Goal: Navigation & Orientation: Find specific page/section

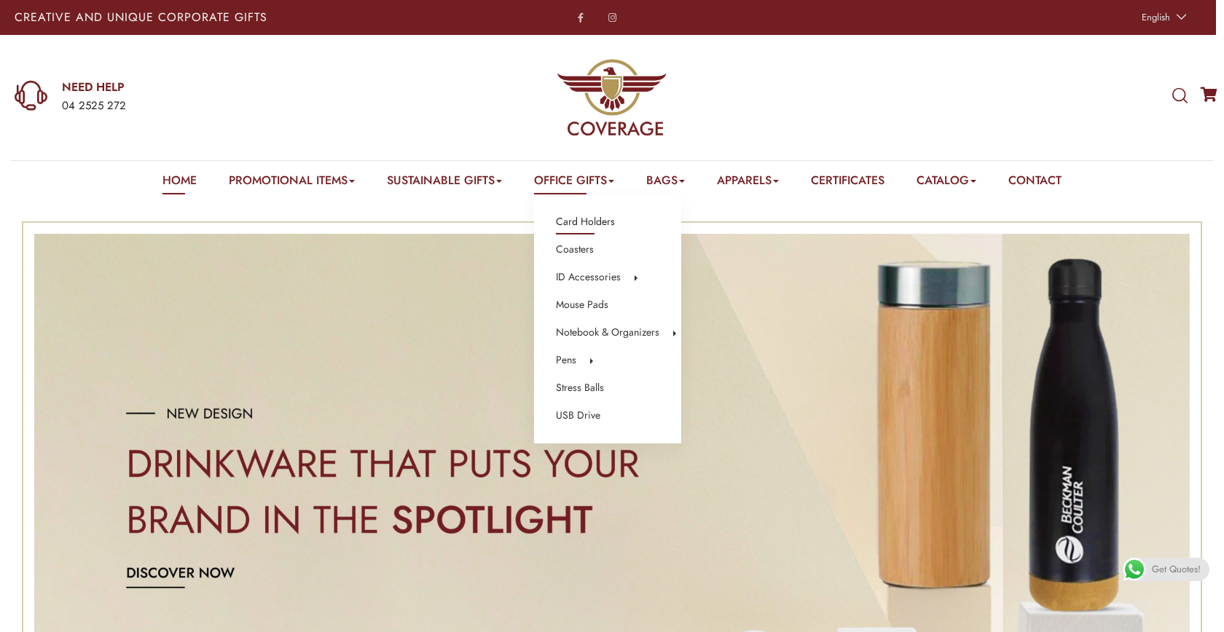
click at [593, 218] on link "Card Holders" at bounding box center [585, 222] width 59 height 19
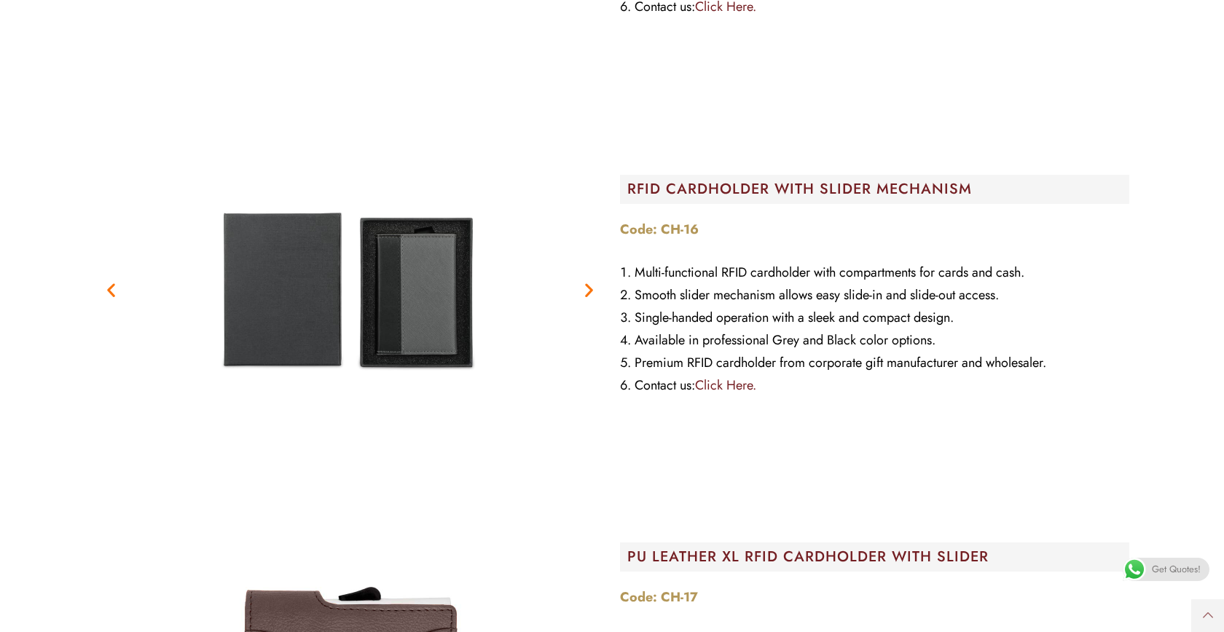
scroll to position [2326, 0]
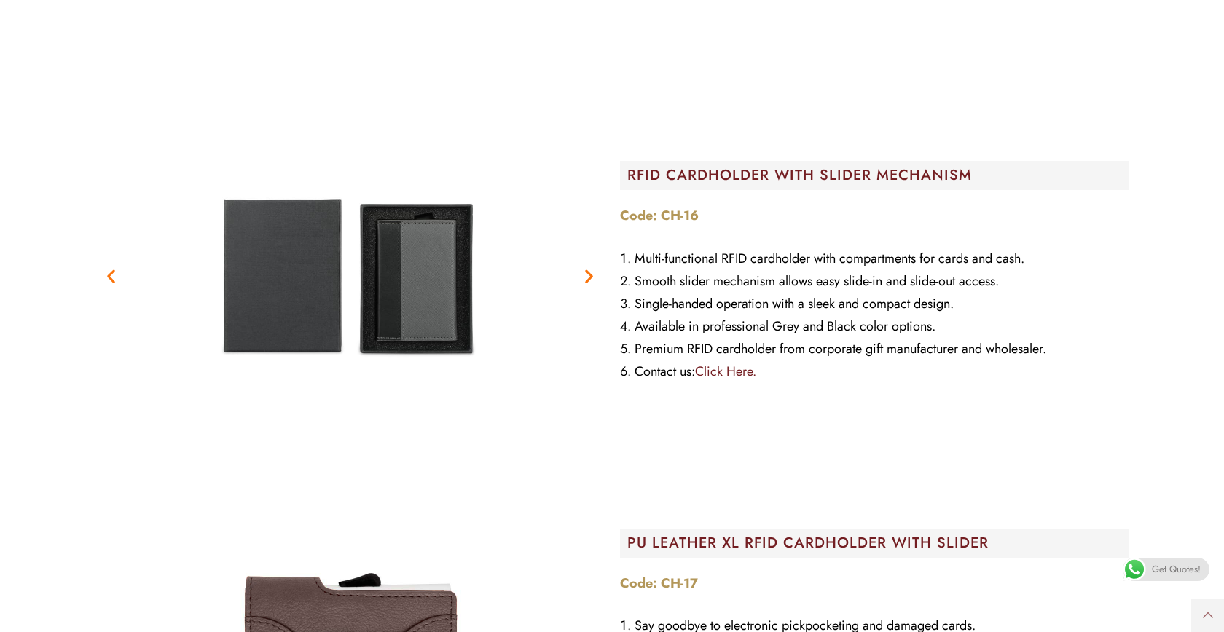
click at [589, 275] on icon "Next slide" at bounding box center [589, 276] width 18 height 18
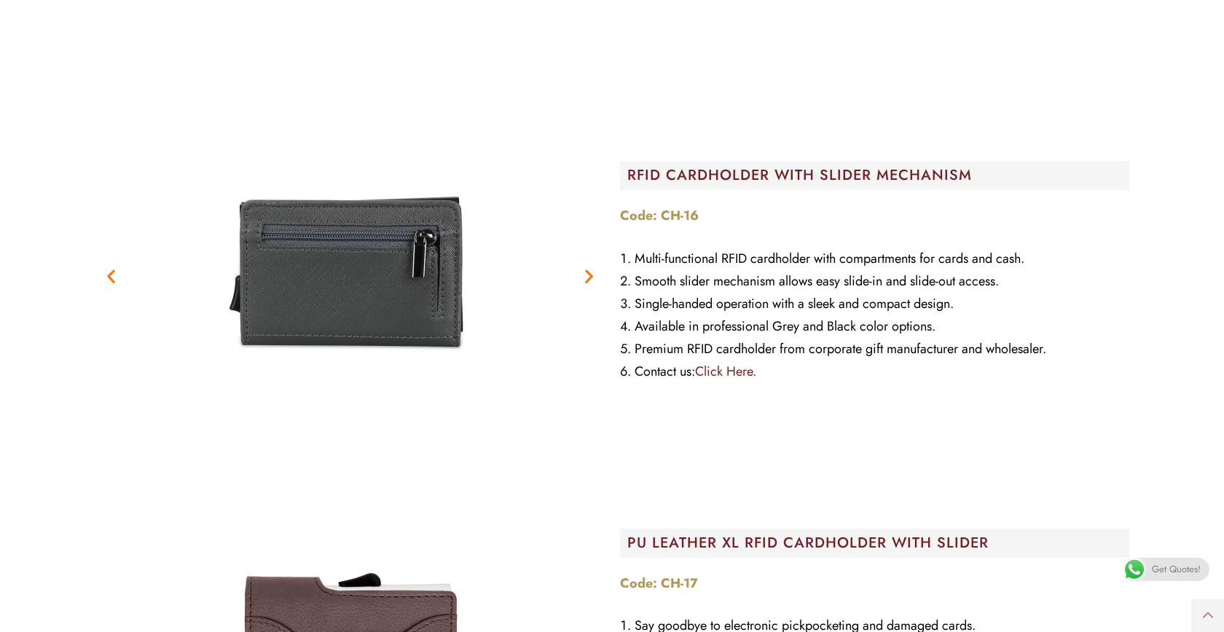
click at [588, 275] on icon "Next slide" at bounding box center [589, 276] width 18 height 18
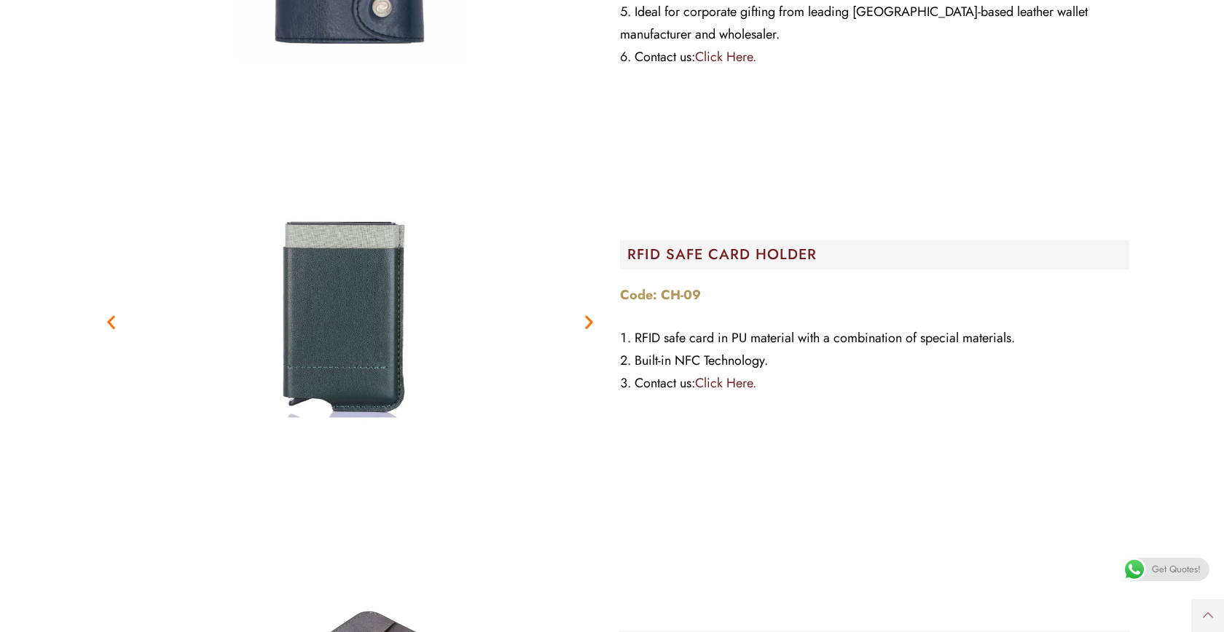
scroll to position [3777, 0]
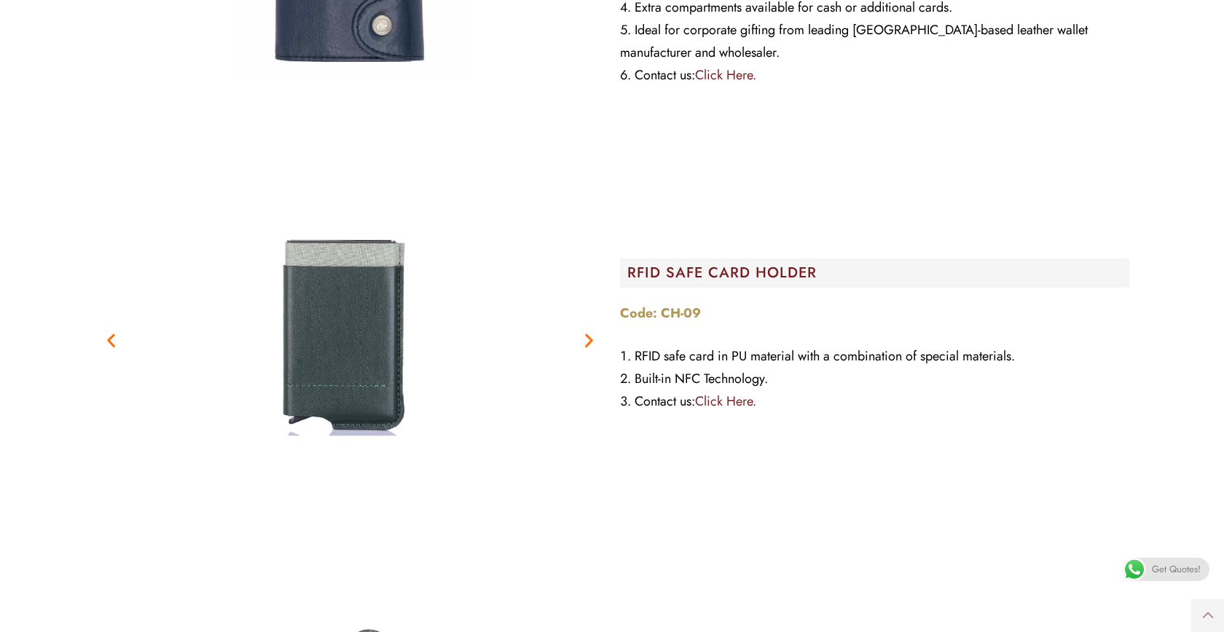
click at [588, 331] on icon "Next slide" at bounding box center [589, 340] width 18 height 18
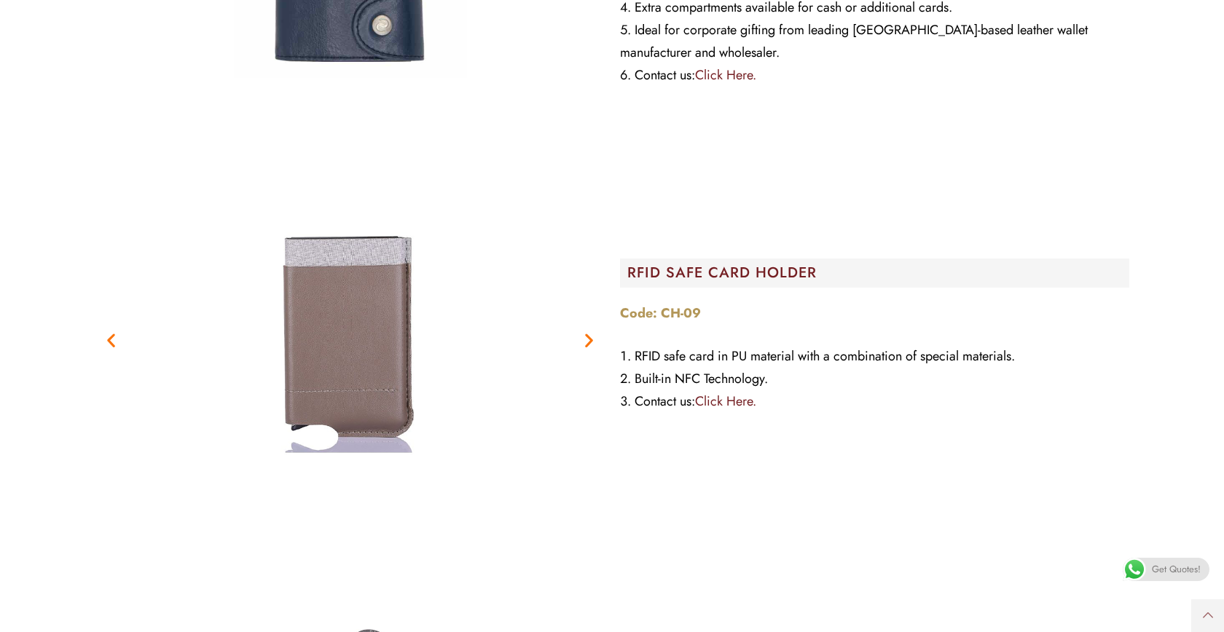
click at [588, 331] on icon "Next slide" at bounding box center [589, 340] width 18 height 18
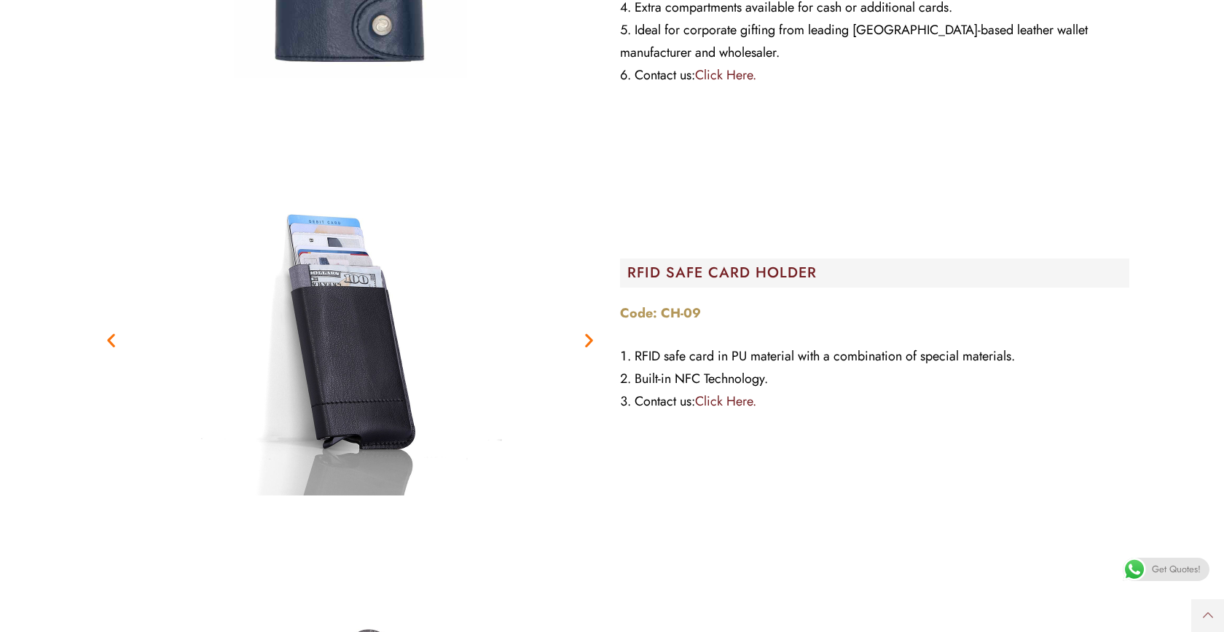
click at [588, 331] on icon "Next slide" at bounding box center [589, 340] width 18 height 18
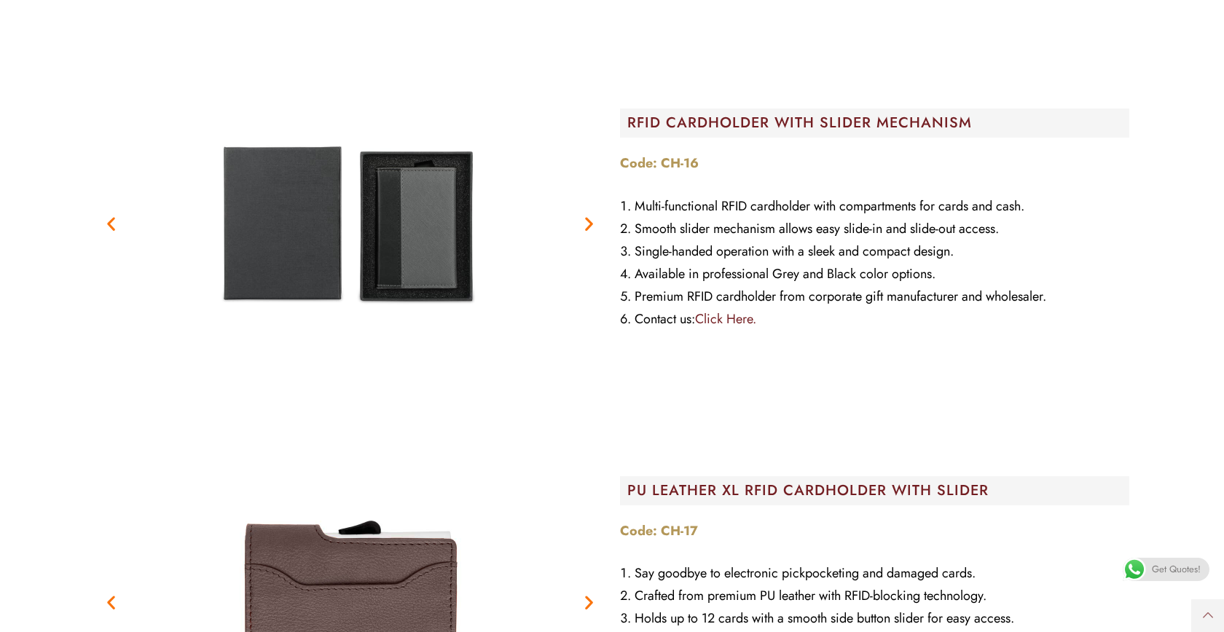
scroll to position [2398, 0]
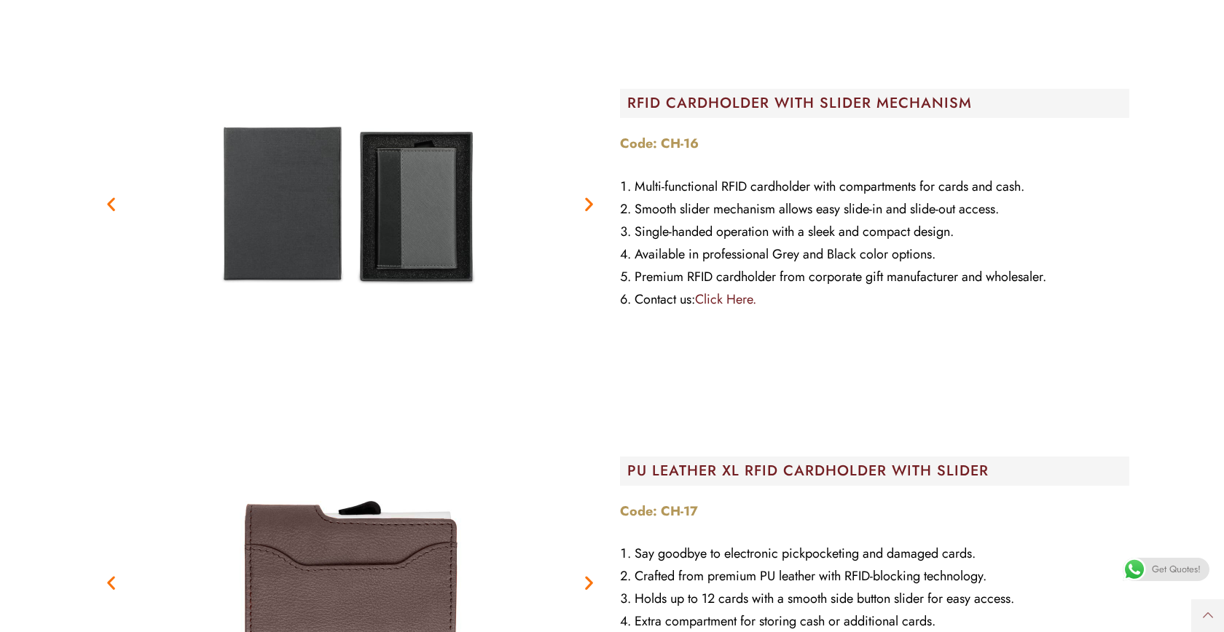
click at [607, 202] on div "Previous Next" at bounding box center [349, 204] width 525 height 379
click at [595, 202] on icon "Next slide" at bounding box center [589, 204] width 18 height 18
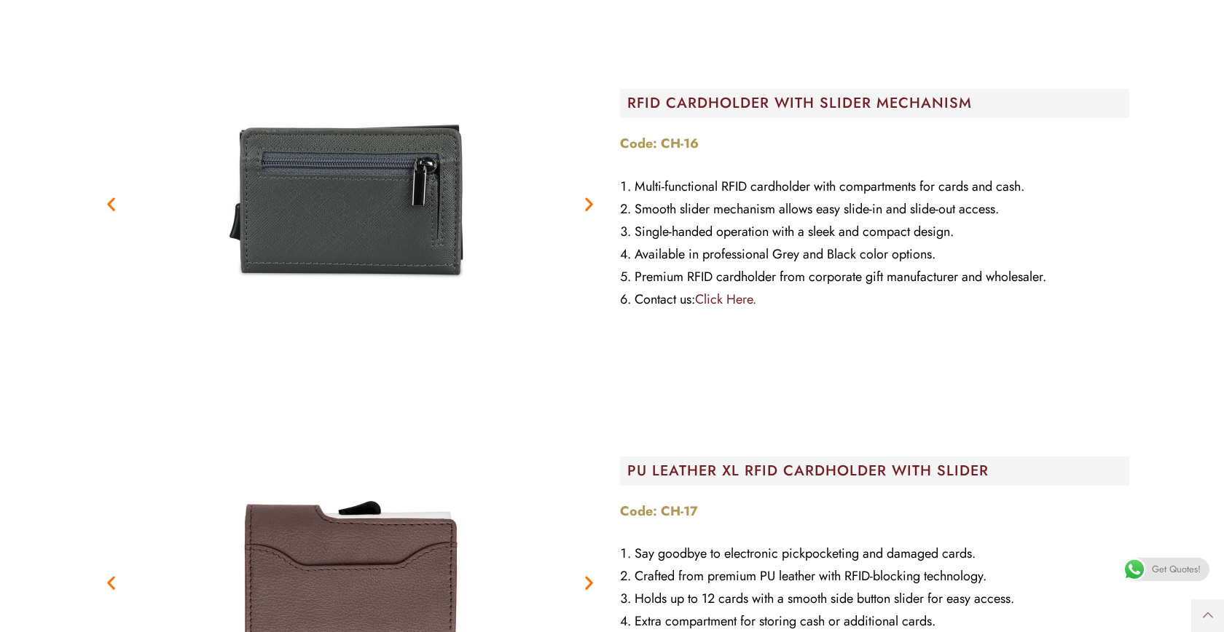
click at [595, 202] on icon "Next slide" at bounding box center [589, 204] width 18 height 18
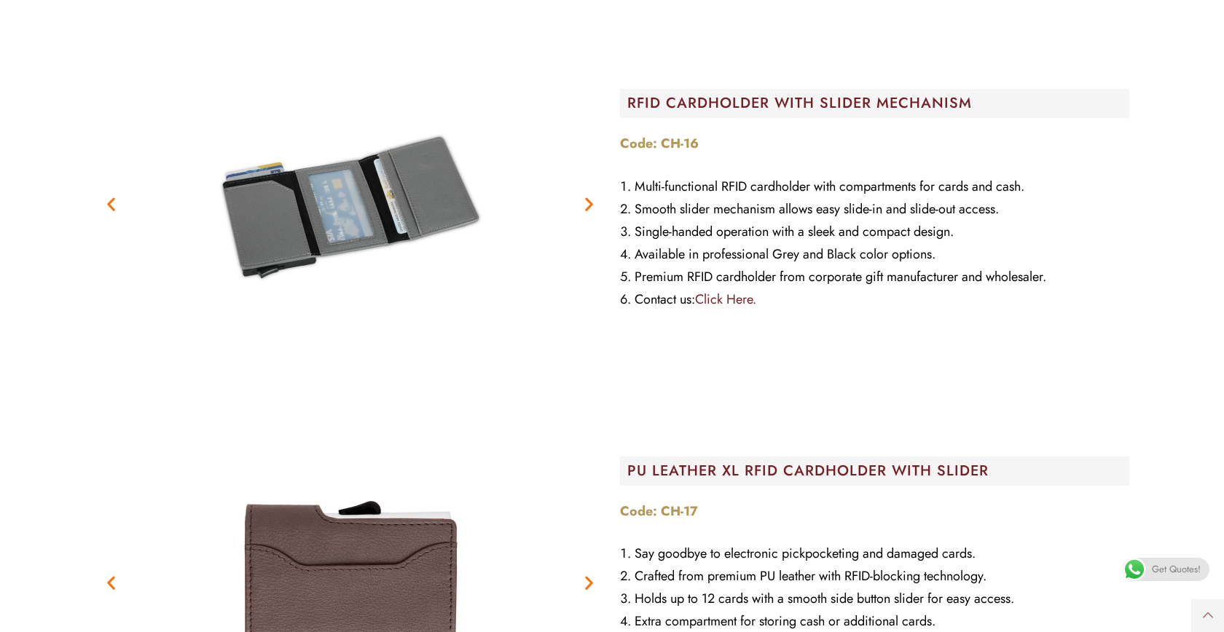
click at [594, 202] on icon "Next slide" at bounding box center [589, 204] width 18 height 18
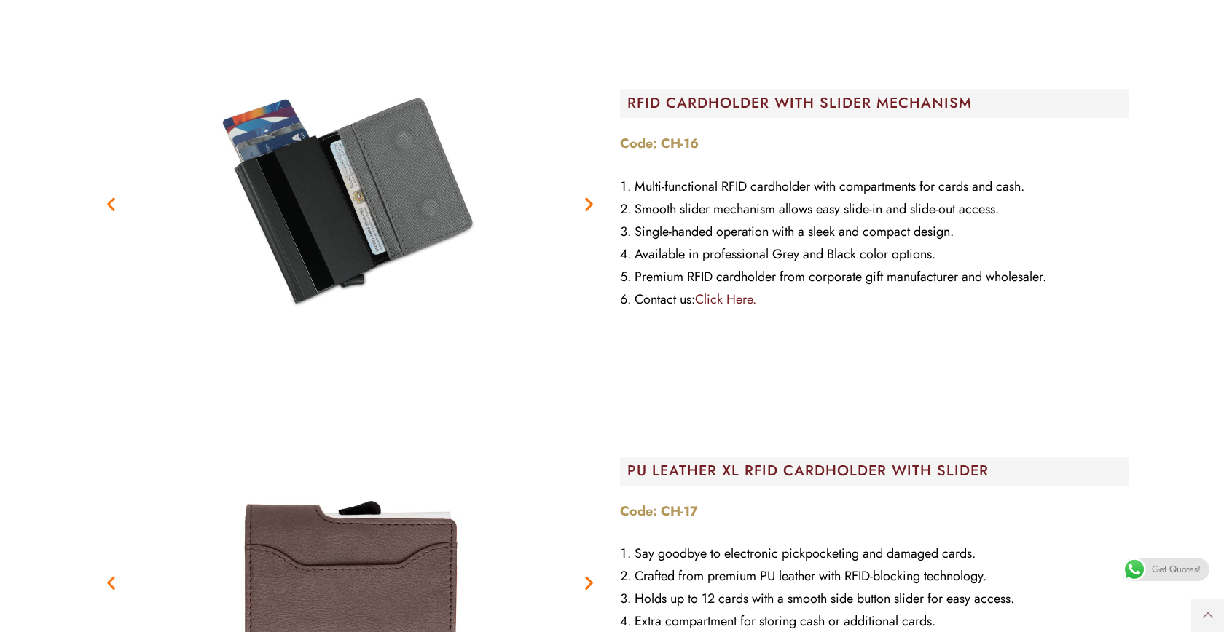
click at [594, 202] on icon "Next slide" at bounding box center [589, 204] width 18 height 18
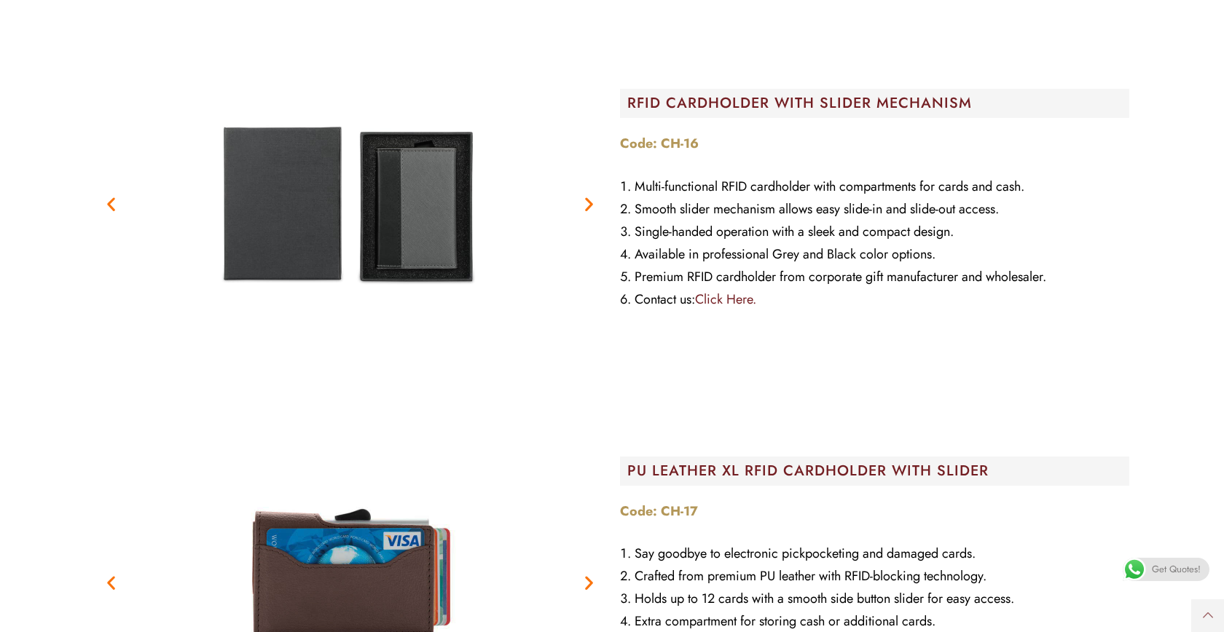
click at [594, 202] on icon "Next slide" at bounding box center [589, 204] width 18 height 18
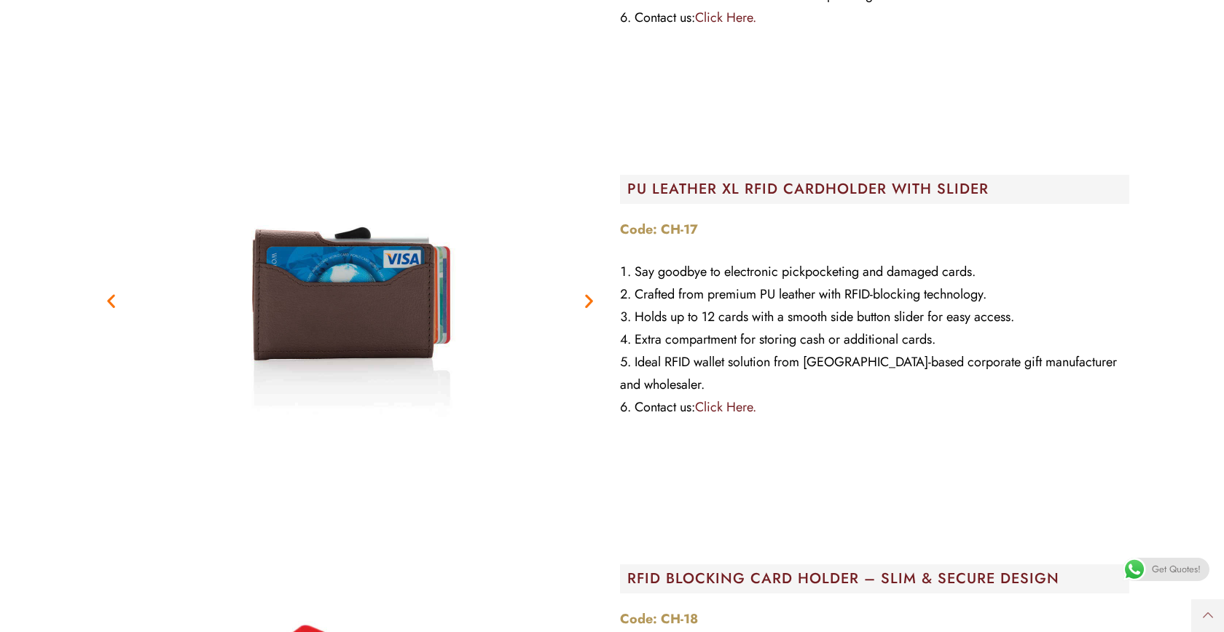
scroll to position [2735, 0]
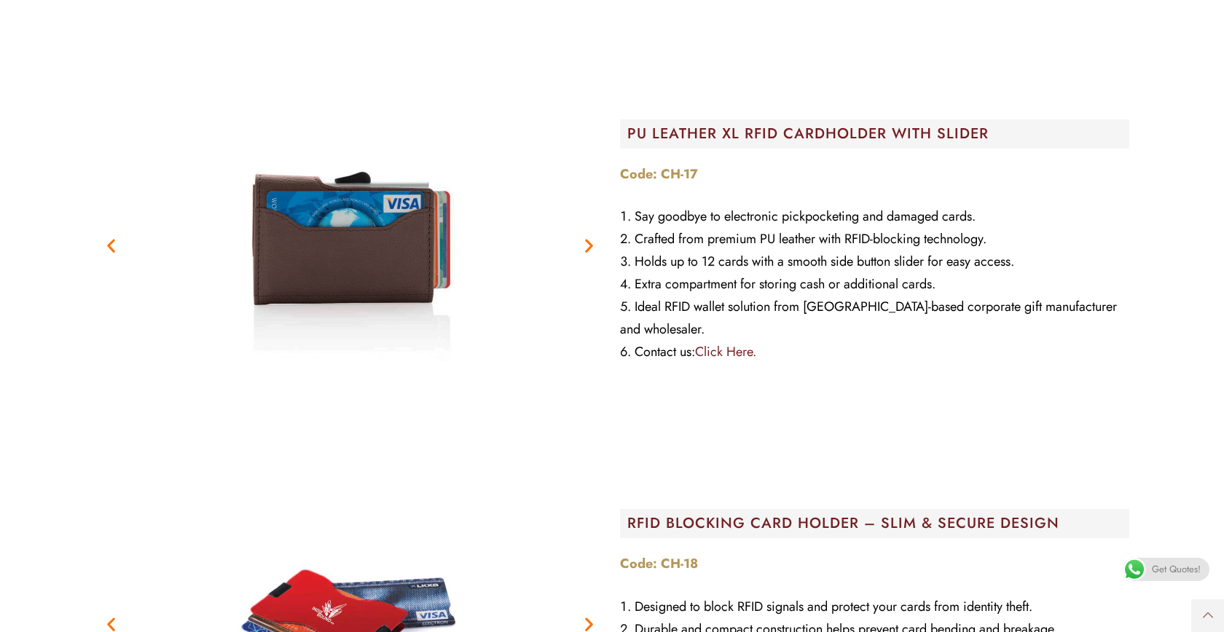
click at [586, 237] on icon "Next slide" at bounding box center [589, 246] width 18 height 18
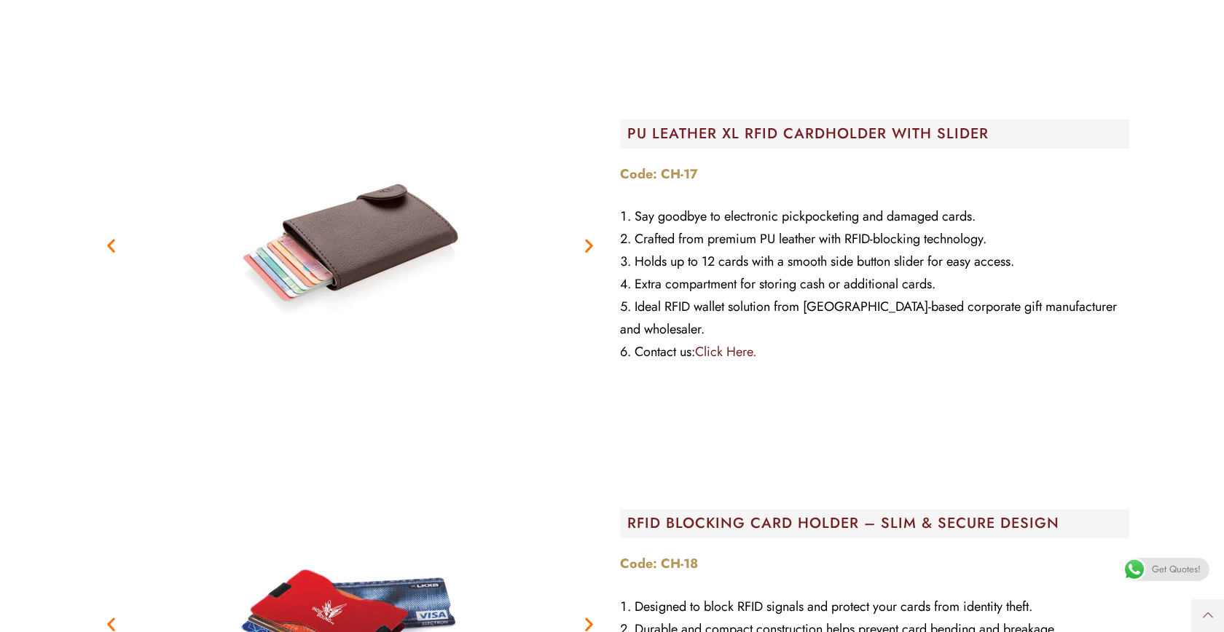
click at [586, 237] on icon "Next slide" at bounding box center [589, 246] width 18 height 18
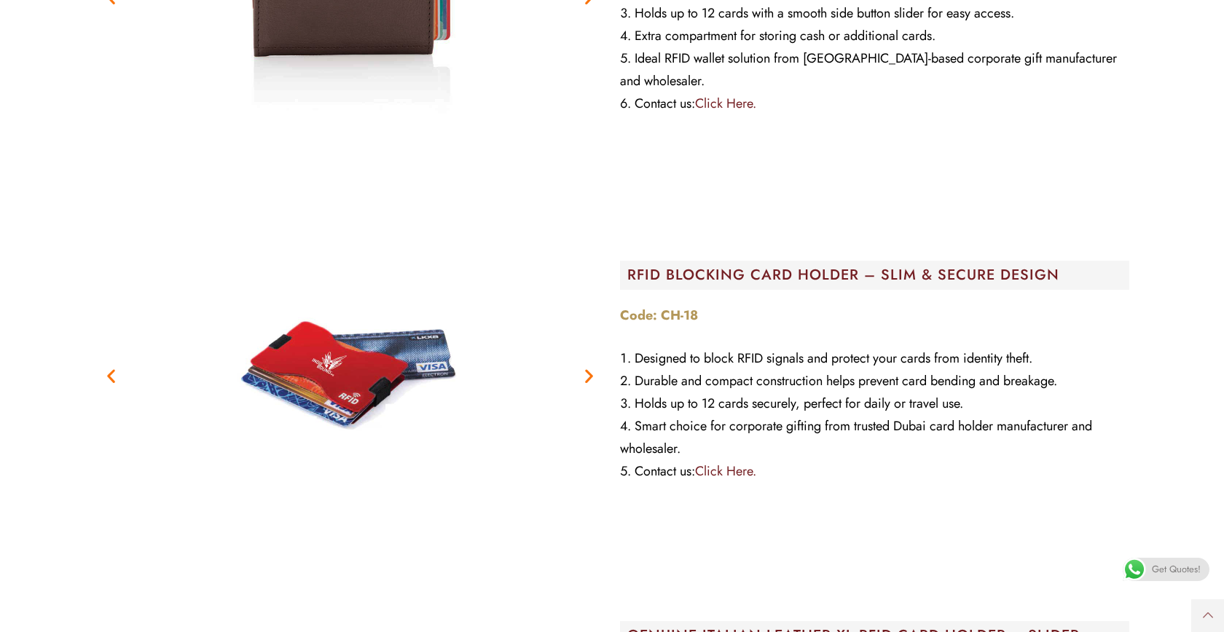
scroll to position [2969, 0]
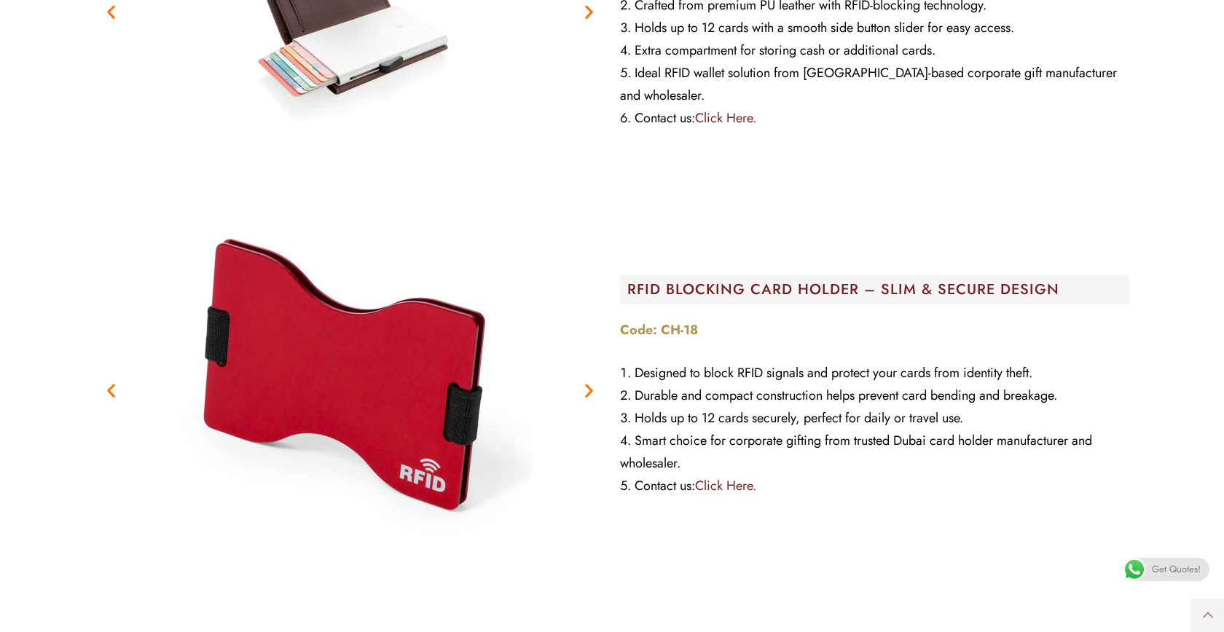
click at [594, 390] on icon "Next slide" at bounding box center [589, 391] width 18 height 18
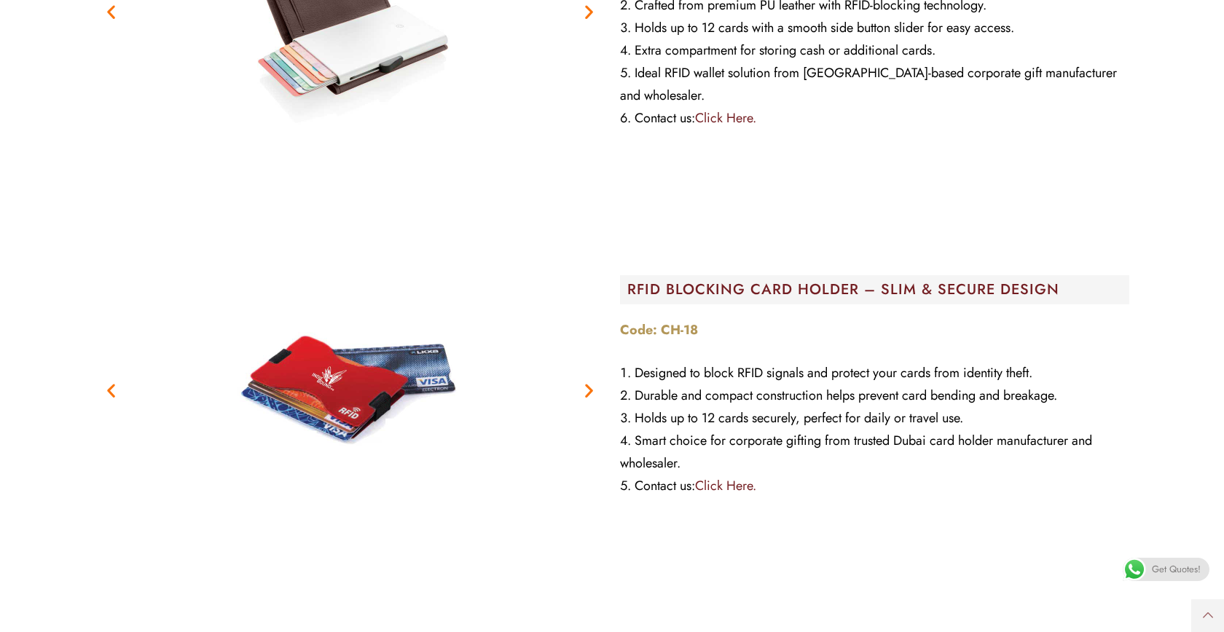
click at [594, 390] on icon "Next slide" at bounding box center [589, 391] width 18 height 18
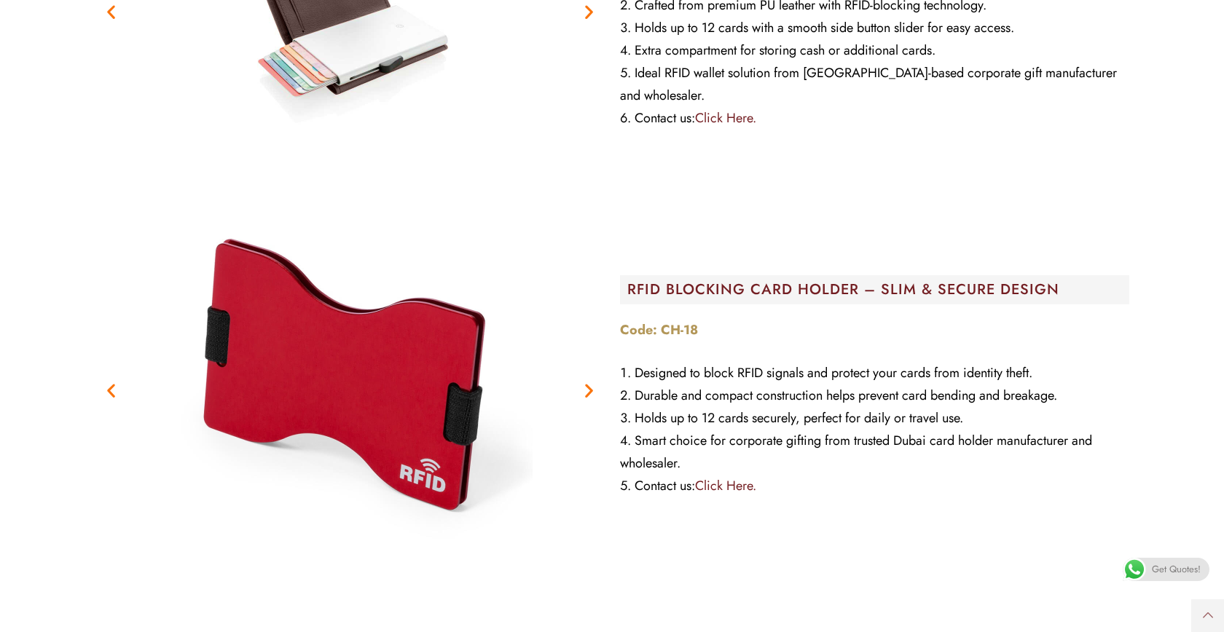
click at [594, 390] on icon "Next slide" at bounding box center [589, 391] width 18 height 18
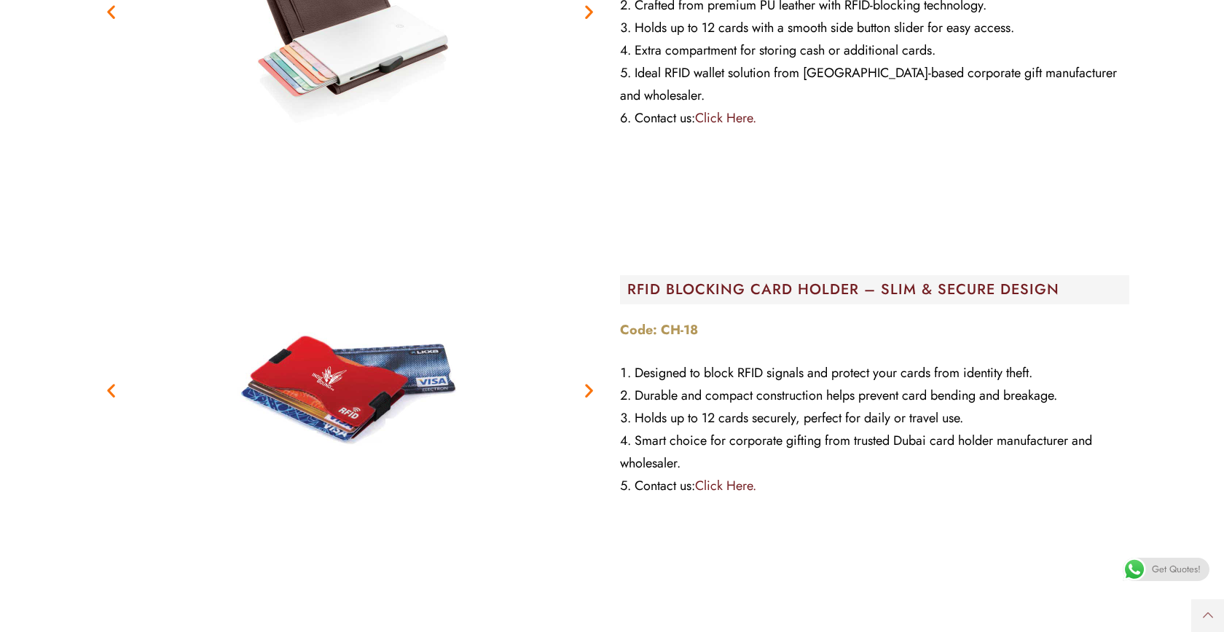
click at [594, 391] on icon "Next slide" at bounding box center [589, 391] width 18 height 18
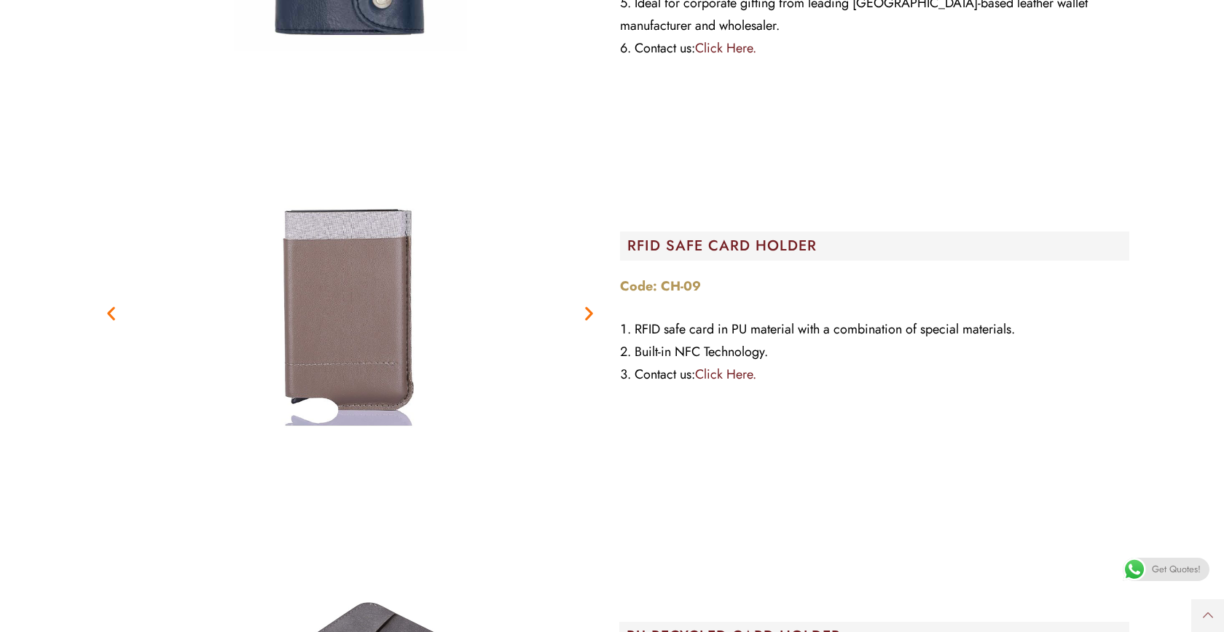
scroll to position [3797, 0]
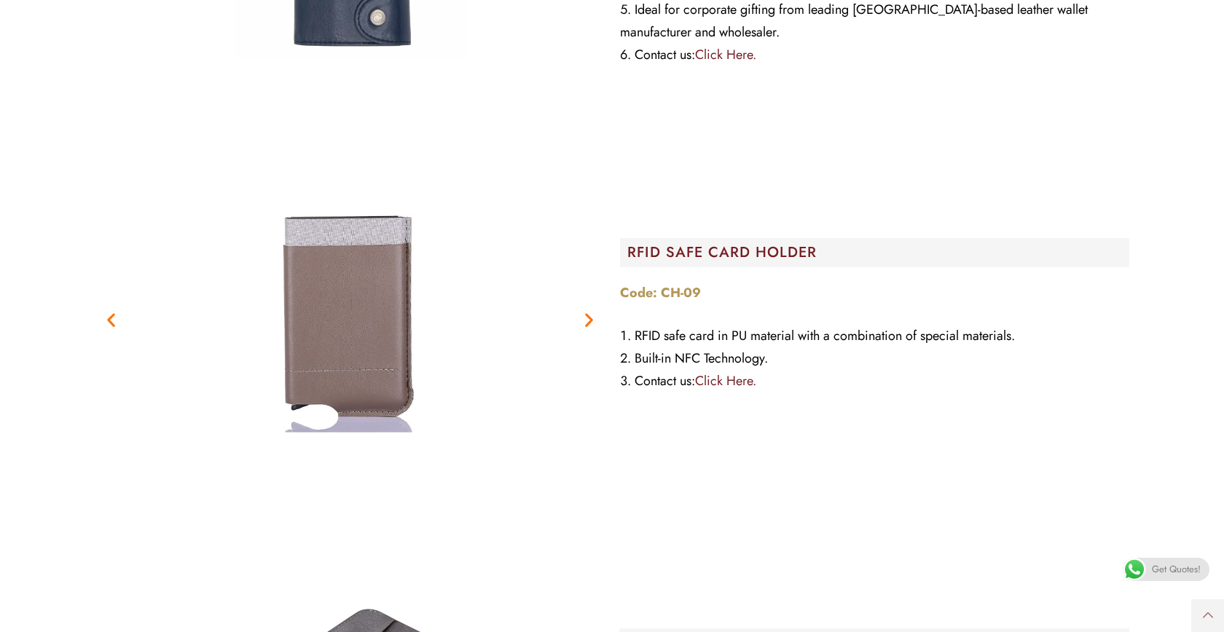
click at [583, 321] on icon "Next slide" at bounding box center [589, 320] width 18 height 18
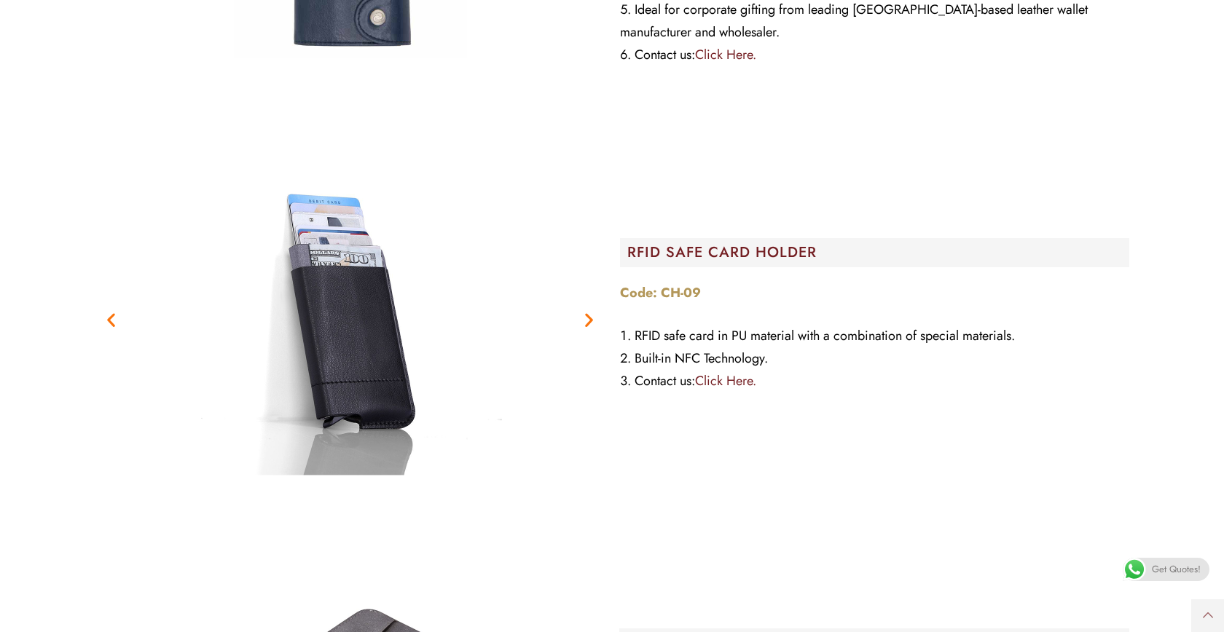
click at [588, 321] on icon "Next slide" at bounding box center [589, 320] width 18 height 18
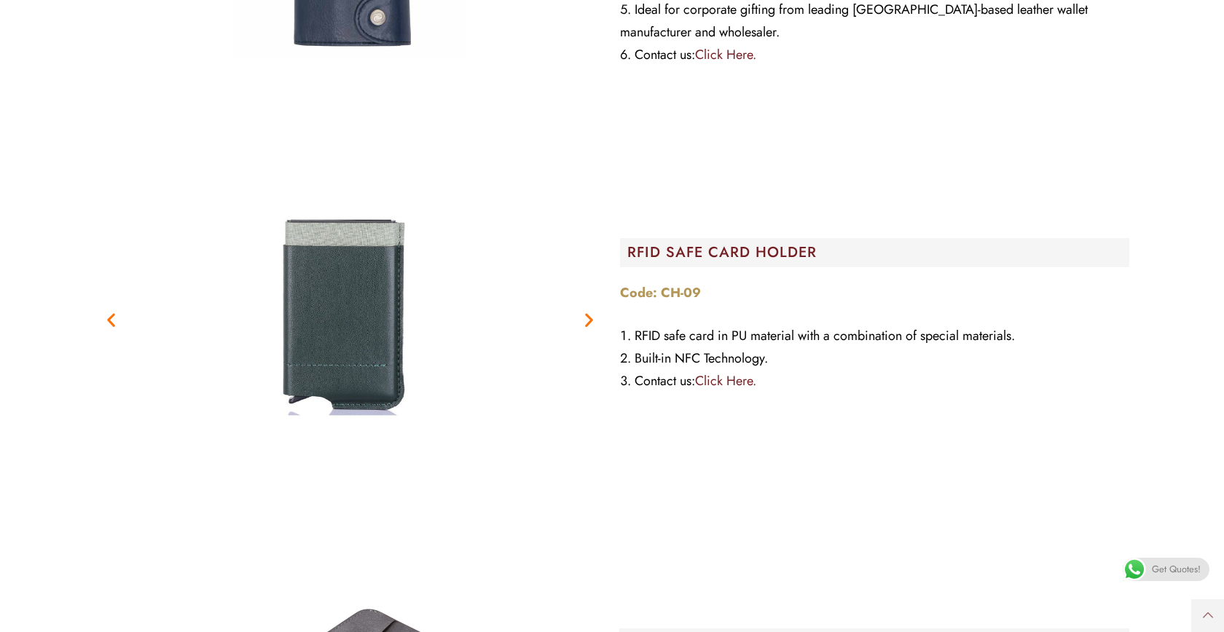
click at [588, 321] on icon "Next slide" at bounding box center [589, 320] width 18 height 18
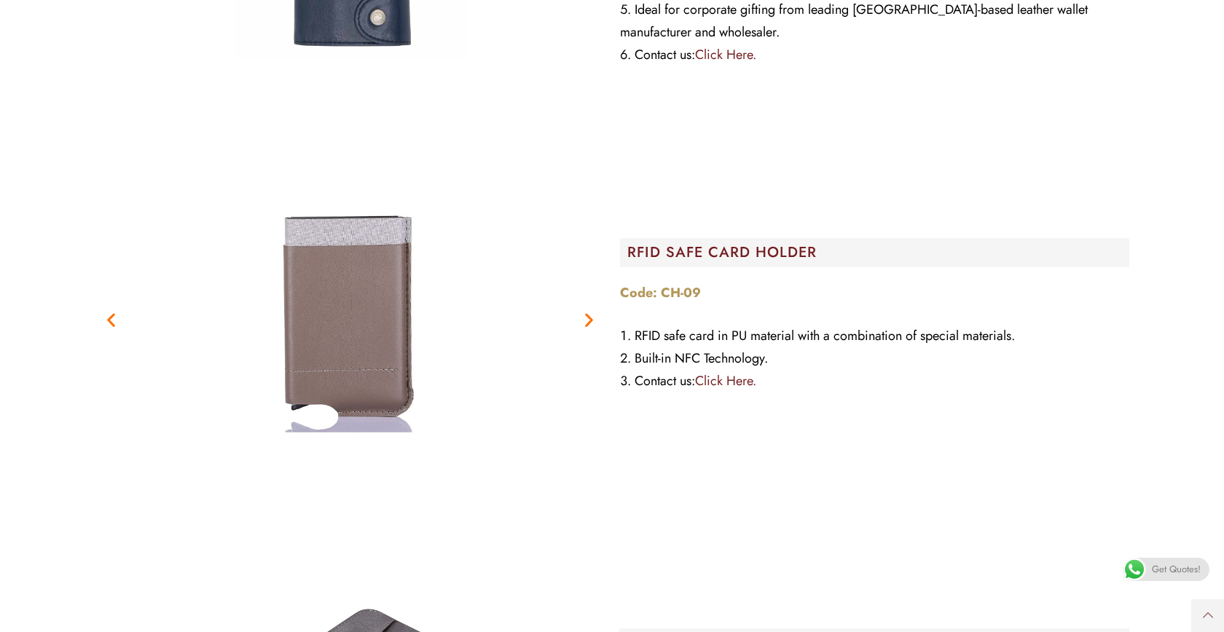
click at [588, 321] on icon "Next slide" at bounding box center [589, 320] width 18 height 18
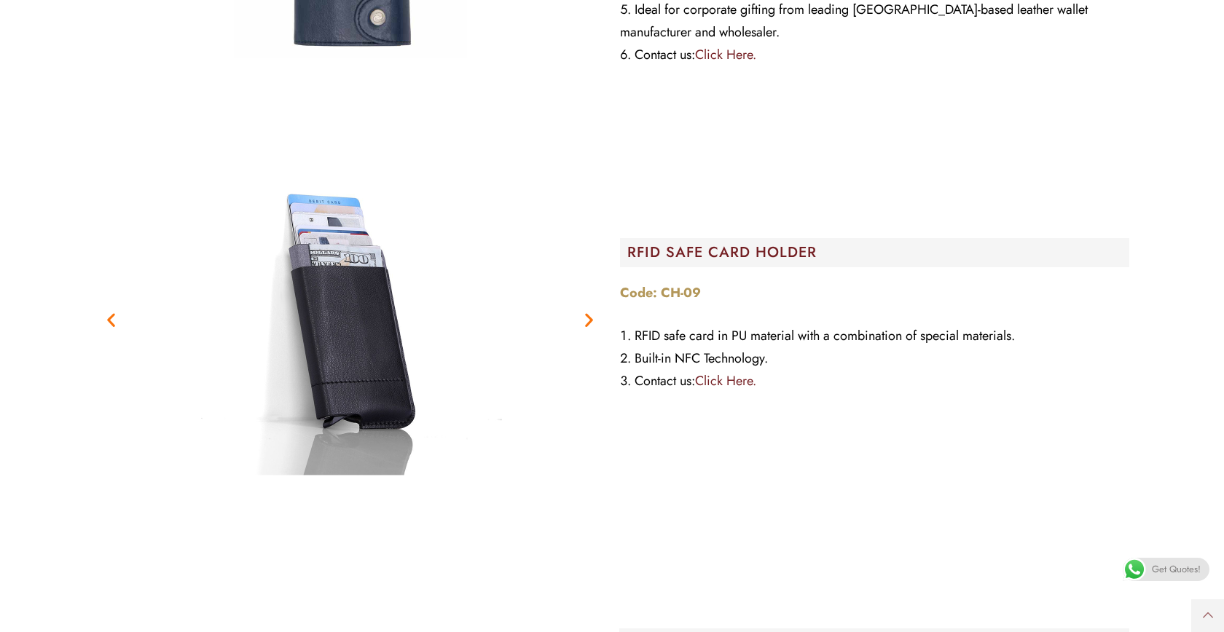
click at [591, 311] on icon "Next slide" at bounding box center [589, 320] width 18 height 18
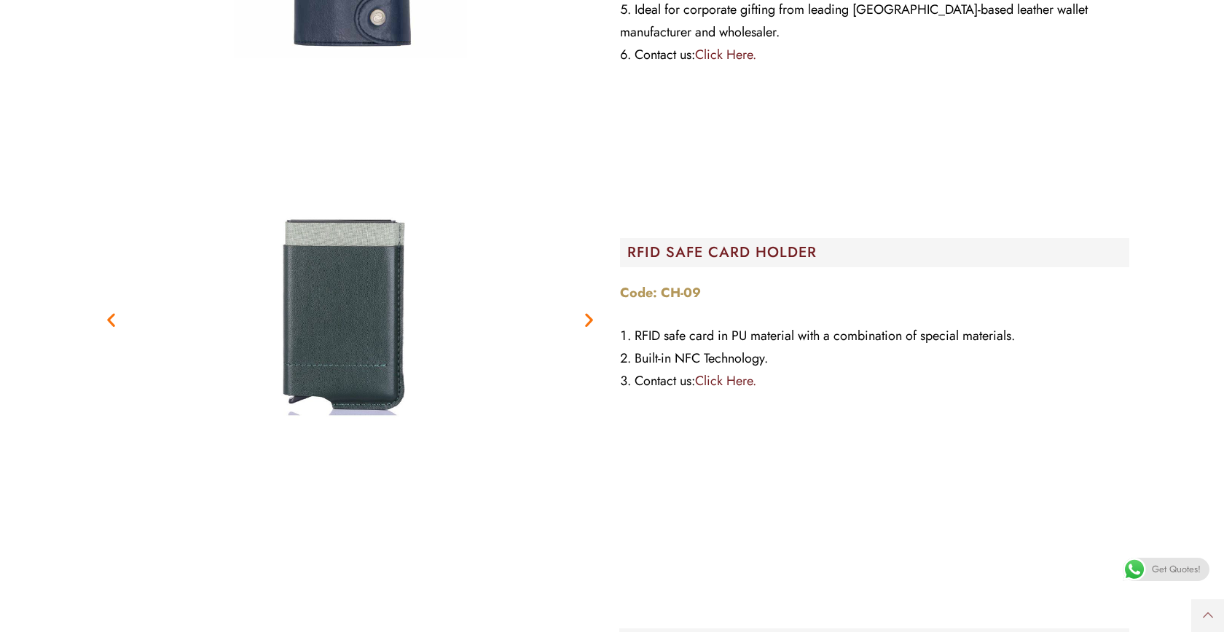
click at [591, 311] on icon "Next slide" at bounding box center [589, 320] width 18 height 18
